Goal: Task Accomplishment & Management: Use online tool/utility

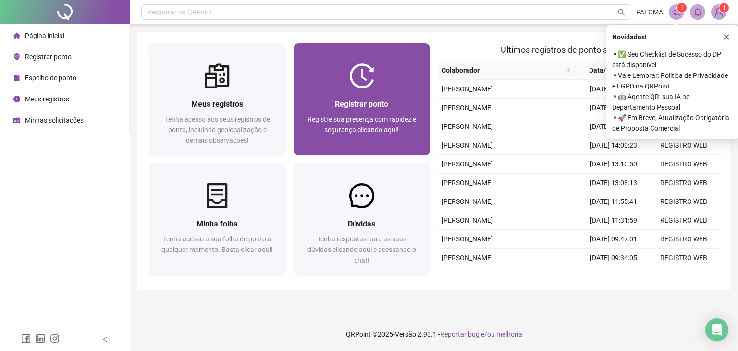
click at [387, 63] on div at bounding box center [361, 75] width 137 height 25
click at [369, 68] on img at bounding box center [361, 75] width 25 height 25
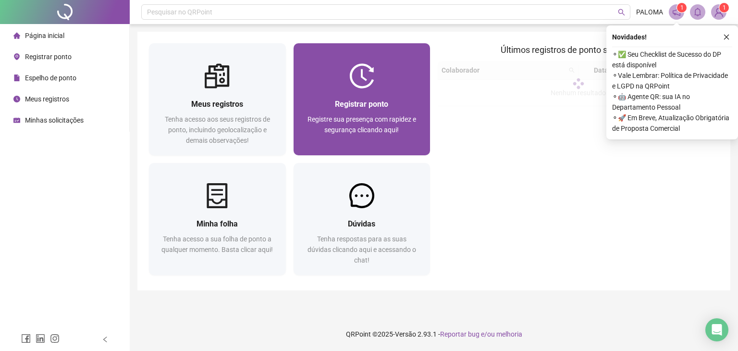
click at [368, 81] on img at bounding box center [361, 75] width 25 height 25
click at [388, 73] on div at bounding box center [361, 75] width 137 height 25
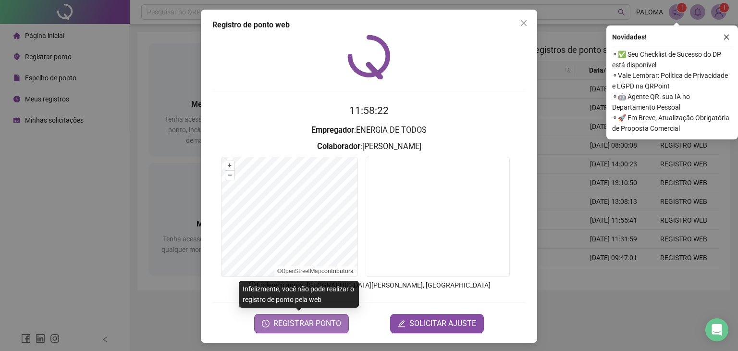
drag, startPoint x: 318, startPoint y: 322, endPoint x: 352, endPoint y: 290, distance: 46.9
click at [317, 322] on span "REGISTRAR PONTO" at bounding box center [307, 323] width 68 height 12
